Goal: Check status: Check status

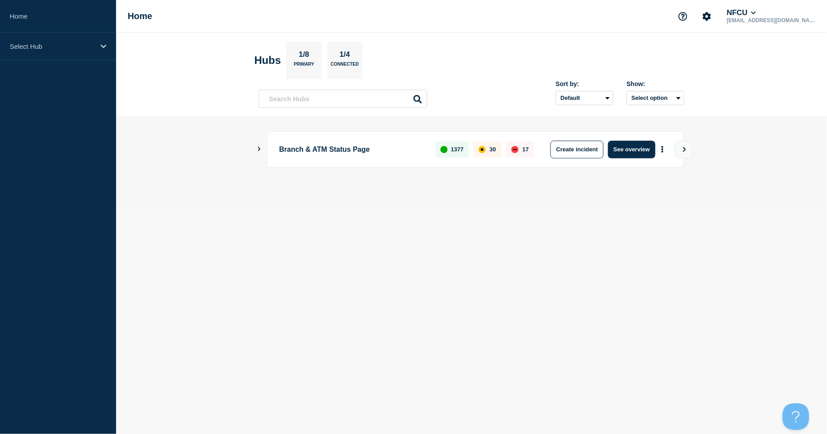
click at [254, 211] on main "Branch & ATM Status Page 1377 30 17 Create incident See overview" at bounding box center [471, 164] width 711 height 94
click at [86, 51] on div "Select Hub" at bounding box center [58, 46] width 116 height 27
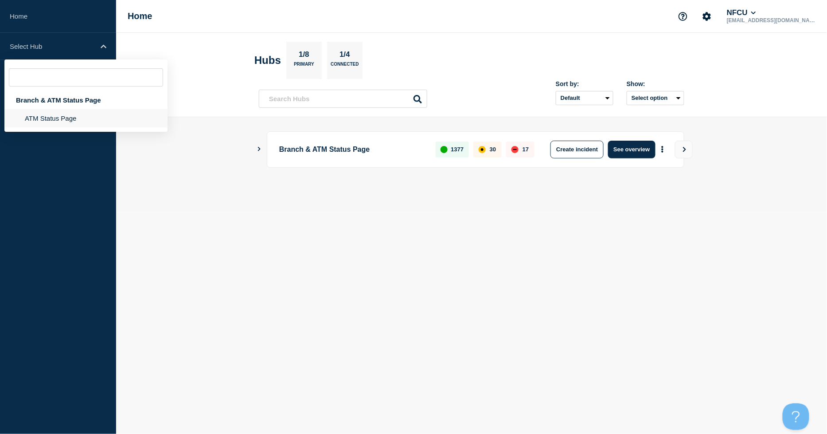
click at [66, 120] on li "ATM Status Page" at bounding box center [85, 118] width 163 height 18
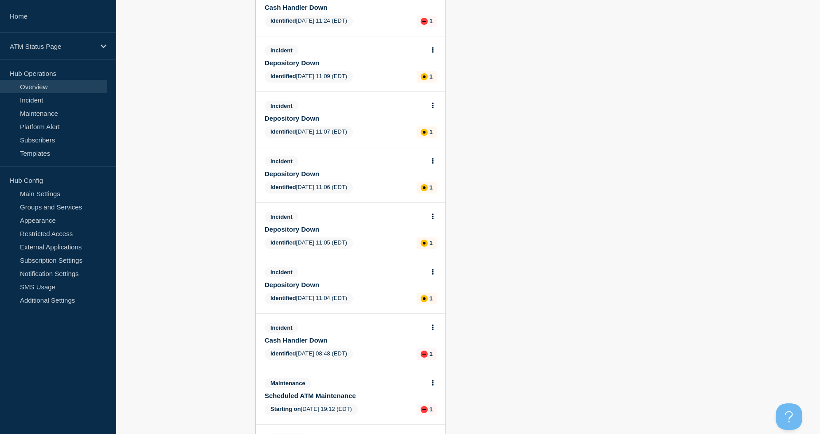
scroll to position [337, 0]
